Goal: Book appointment/travel/reservation

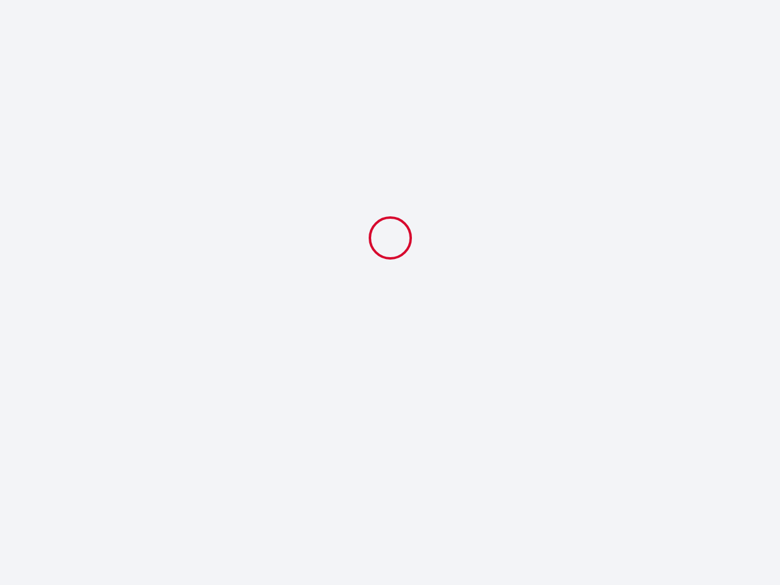
select select
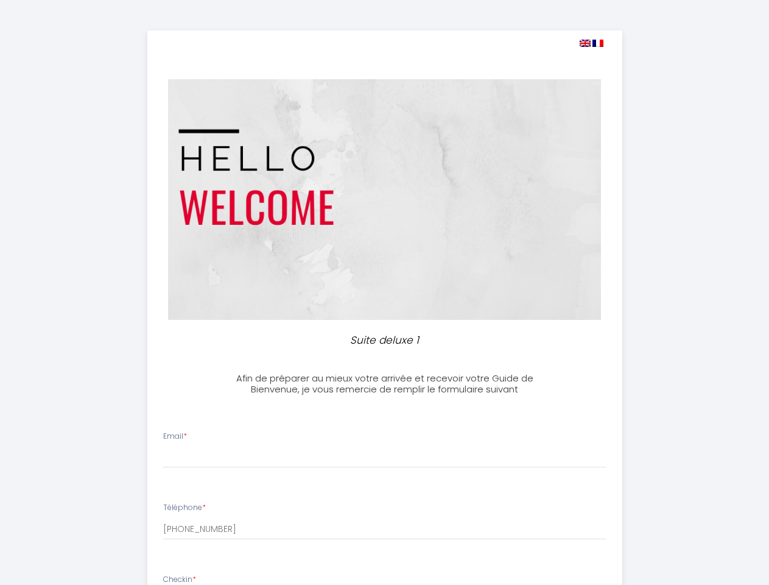
click at [585, 43] on img at bounding box center [585, 43] width 11 height 7
select select
click at [598, 43] on img at bounding box center [598, 43] width 11 height 7
select select
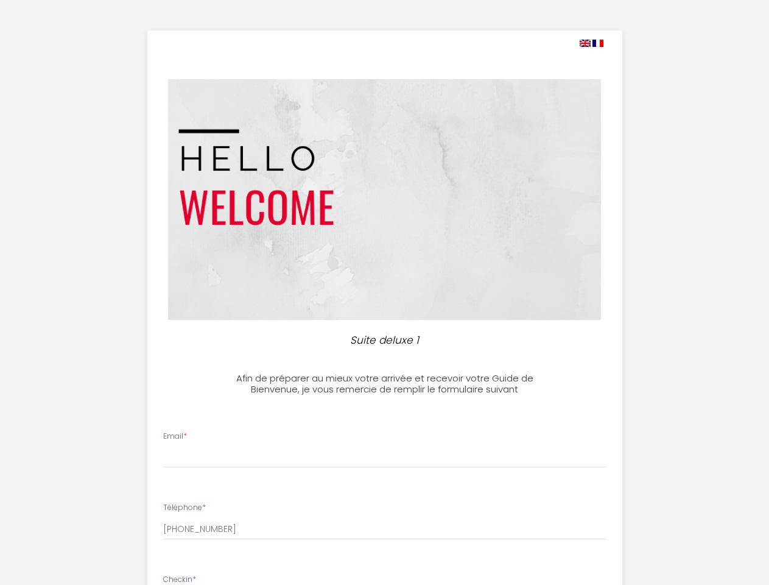
select select
